Goal: Information Seeking & Learning: Learn about a topic

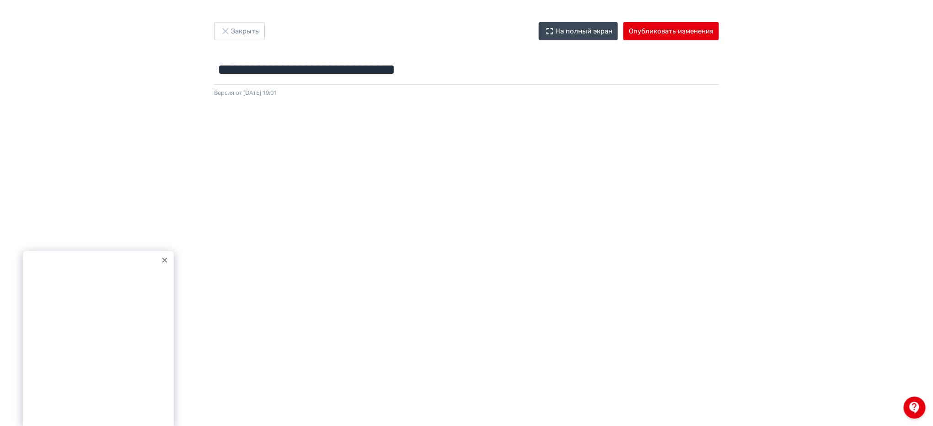
click at [162, 259] on icon at bounding box center [164, 260] width 5 height 5
click at [375, 68] on input "**********" at bounding box center [466, 70] width 505 height 30
click at [253, 28] on button "Закрыть" at bounding box center [239, 31] width 51 height 18
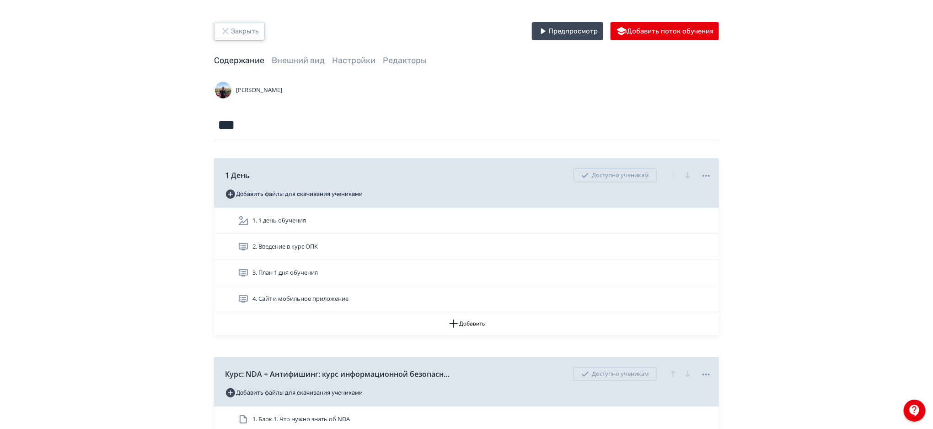
click at [253, 28] on button "Закрыть" at bounding box center [239, 31] width 51 height 18
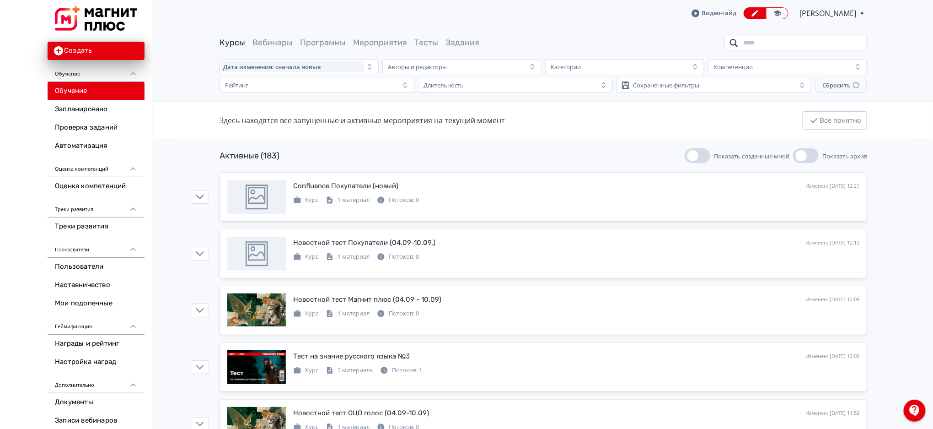
click at [774, 40] on input "search" at bounding box center [796, 43] width 143 height 15
type input "*"
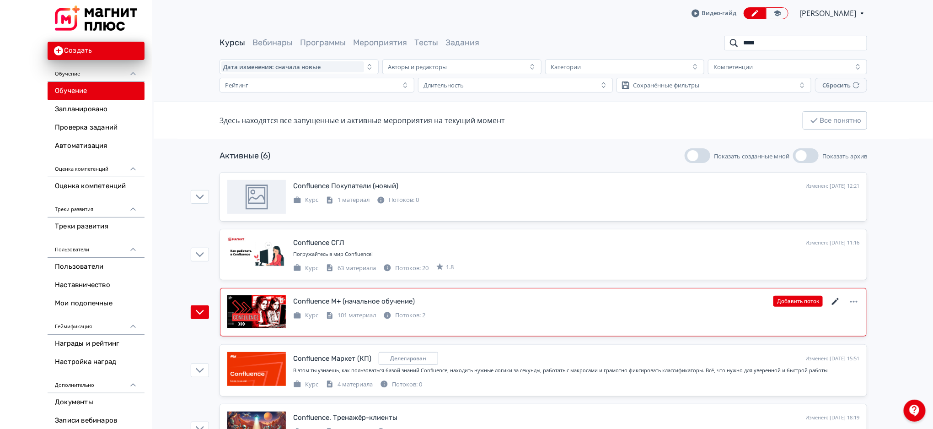
type input "*****"
click at [835, 300] on icon at bounding box center [835, 301] width 11 height 11
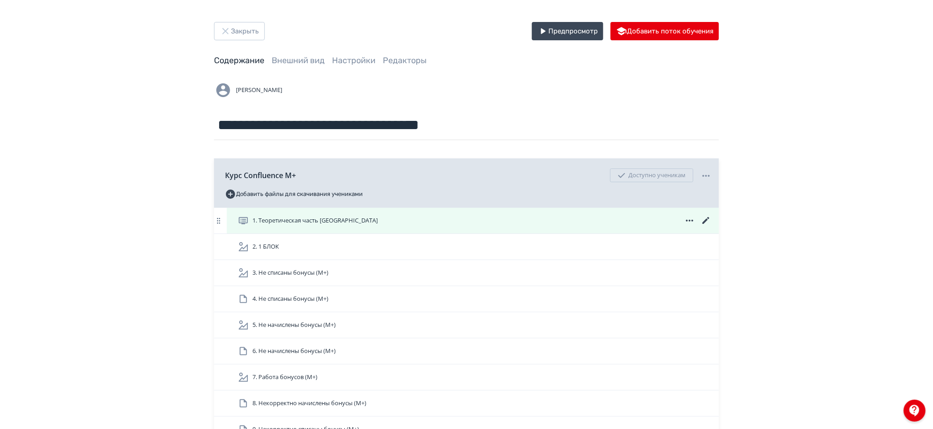
click at [540, 219] on div "1. Теоретическая часть [GEOGRAPHIC_DATA]" at bounding box center [475, 220] width 474 height 11
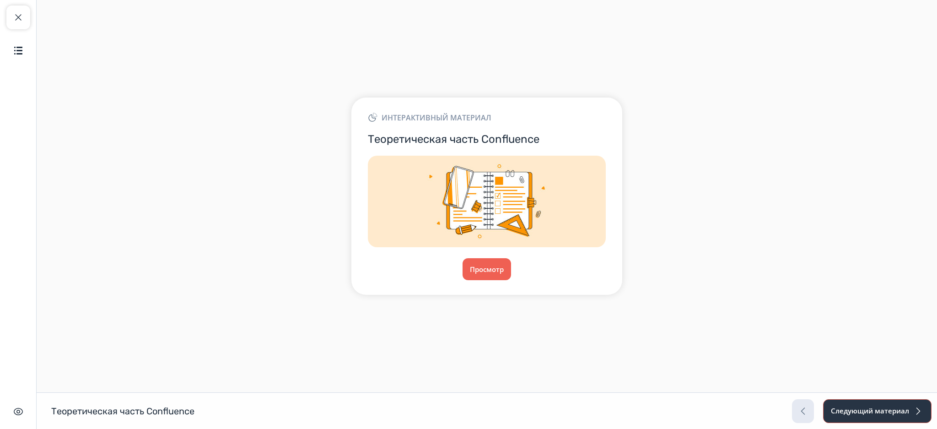
click at [844, 408] on button "Следующий материал" at bounding box center [877, 411] width 108 height 24
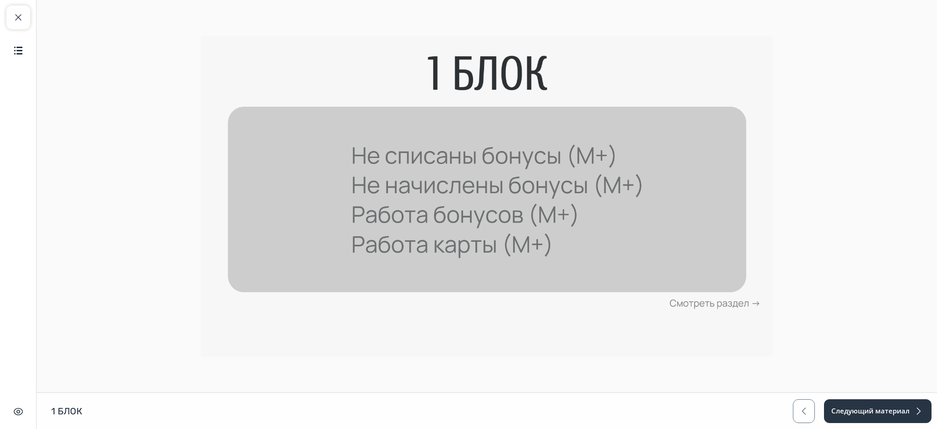
drag, startPoint x: 936, startPoint y: 162, endPoint x: 935, endPoint y: 222, distance: 60.4
click at [933, 222] on main at bounding box center [487, 196] width 900 height 392
click at [857, 409] on button "Следующий материал" at bounding box center [877, 411] width 108 height 24
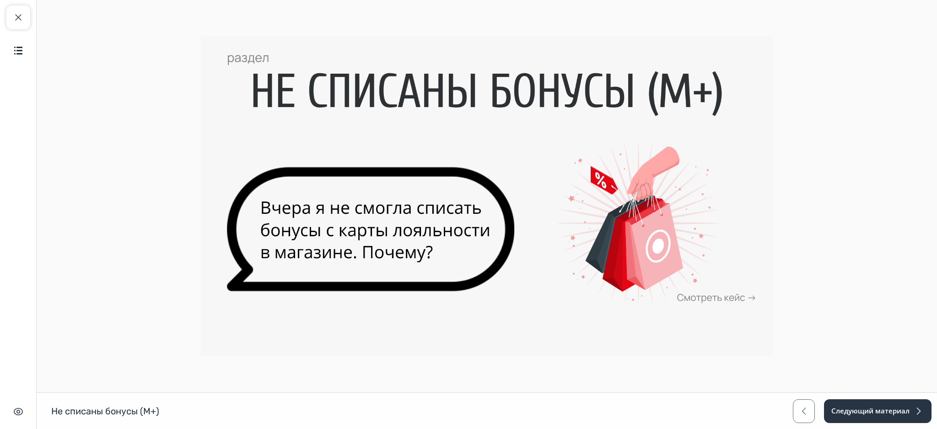
drag, startPoint x: 936, startPoint y: 248, endPoint x: 727, endPoint y: 295, distance: 214.0
click at [727, 295] on main at bounding box center [487, 196] width 900 height 392
click at [727, 295] on img at bounding box center [487, 196] width 572 height 321
click at [883, 404] on button "Следующий материал" at bounding box center [877, 411] width 108 height 24
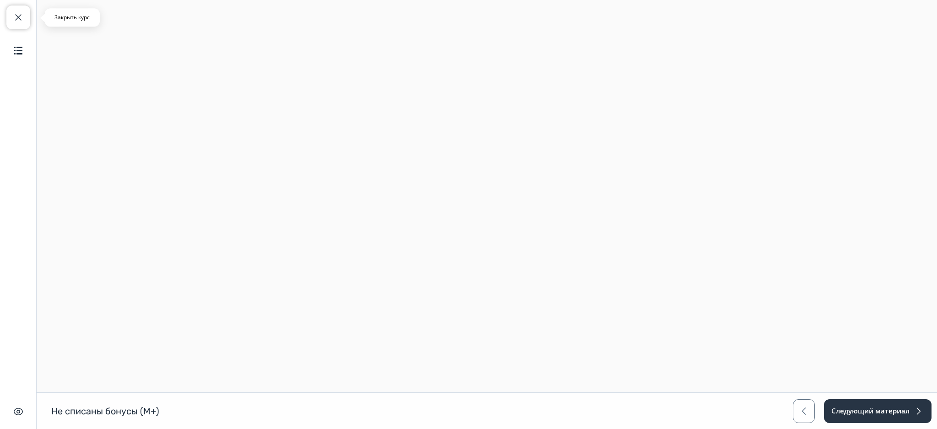
click at [16, 13] on span "button" at bounding box center [18, 17] width 11 height 11
